Goal: Obtain resource: Obtain resource

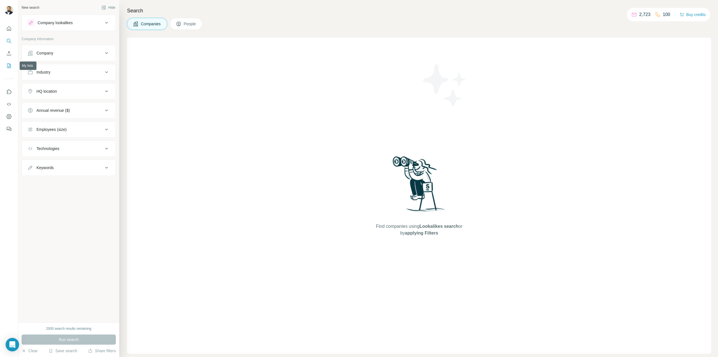
click at [10, 68] on icon "My lists" at bounding box center [9, 65] width 4 height 4
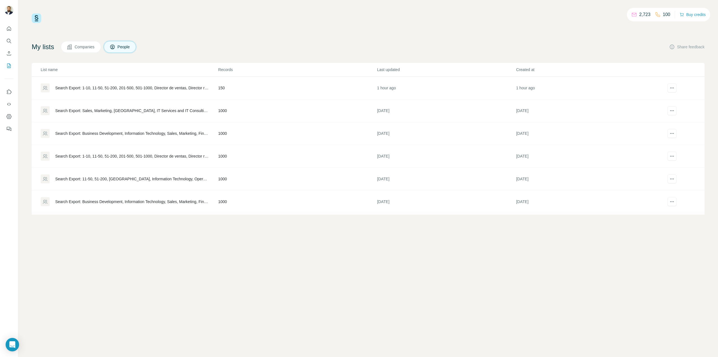
click at [157, 88] on div "Search Export: 1-10, 11-50, 51-200, 201-500, 501-1000, Director de ventas, Dire…" at bounding box center [131, 88] width 153 height 6
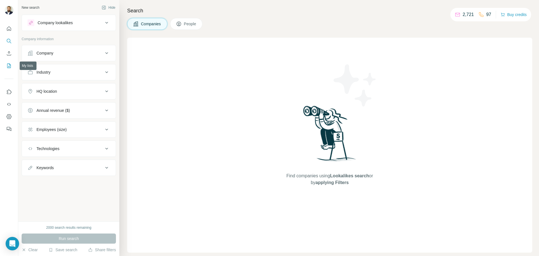
click at [8, 65] on icon "My lists" at bounding box center [9, 66] width 6 height 6
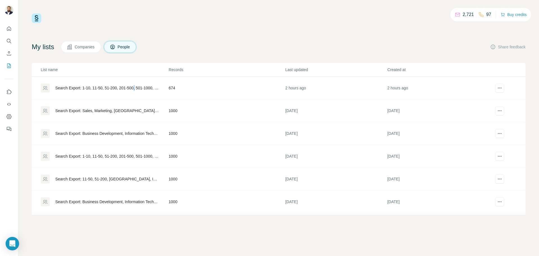
click at [139, 88] on div "Search Export: 1-10, 11-50, 51-200, 201-500, 501-1000, Director de ventas, Dire…" at bounding box center [107, 88] width 104 height 6
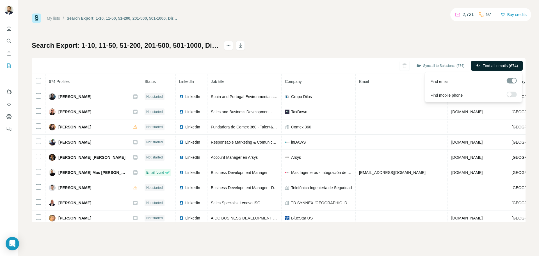
click at [485, 65] on span "Find all emails (674)" at bounding box center [499, 66] width 35 height 6
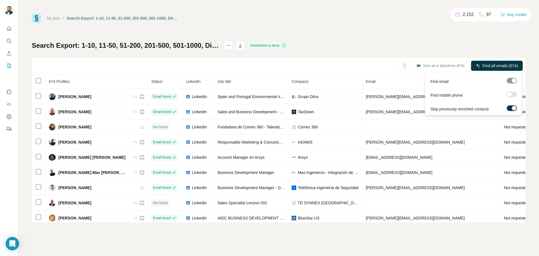
click at [513, 94] on label at bounding box center [512, 94] width 10 height 6
click at [511, 108] on label at bounding box center [512, 108] width 10 height 6
click at [509, 79] on div at bounding box center [512, 81] width 10 height 6
click at [491, 66] on span "Find all emails & mobiles (674)" at bounding box center [491, 66] width 54 height 6
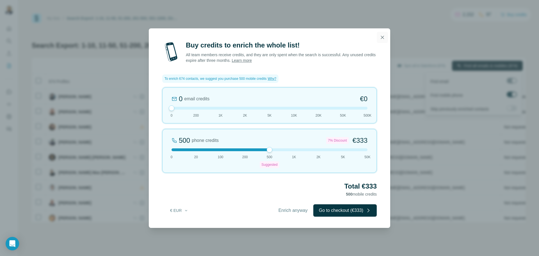
click at [383, 37] on icon "button" at bounding box center [382, 37] width 3 height 3
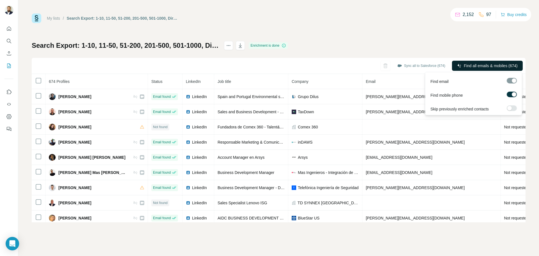
click at [513, 107] on label at bounding box center [512, 108] width 10 height 6
click at [487, 67] on span "Find all emails & mobiles (674)" at bounding box center [491, 66] width 54 height 6
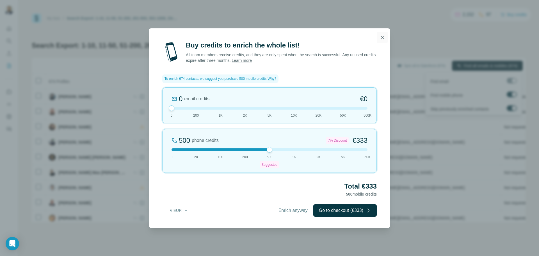
click at [384, 38] on icon "button" at bounding box center [382, 38] width 6 height 6
